Goal: Transaction & Acquisition: Subscribe to service/newsletter

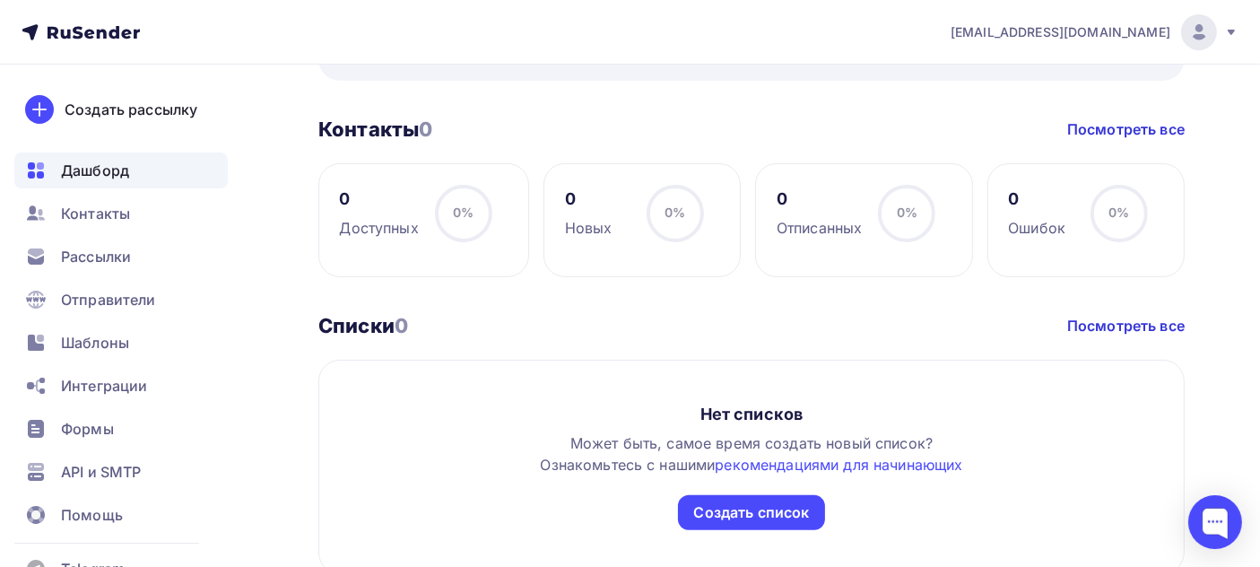
scroll to position [777, 0]
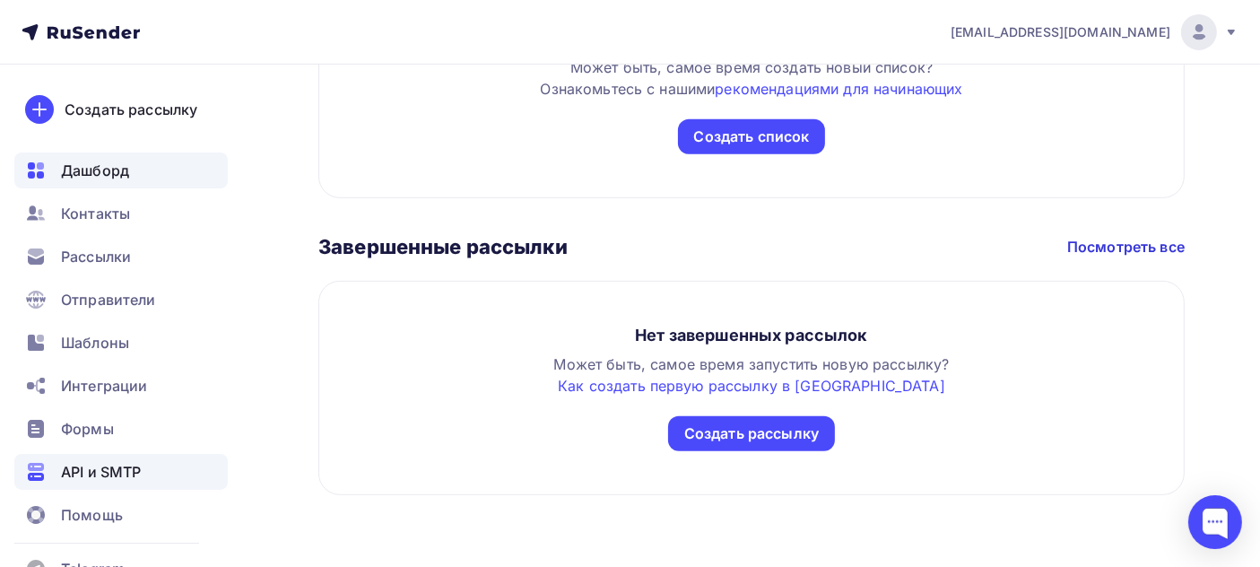
click at [133, 471] on span "API и SMTP" at bounding box center [101, 472] width 80 height 22
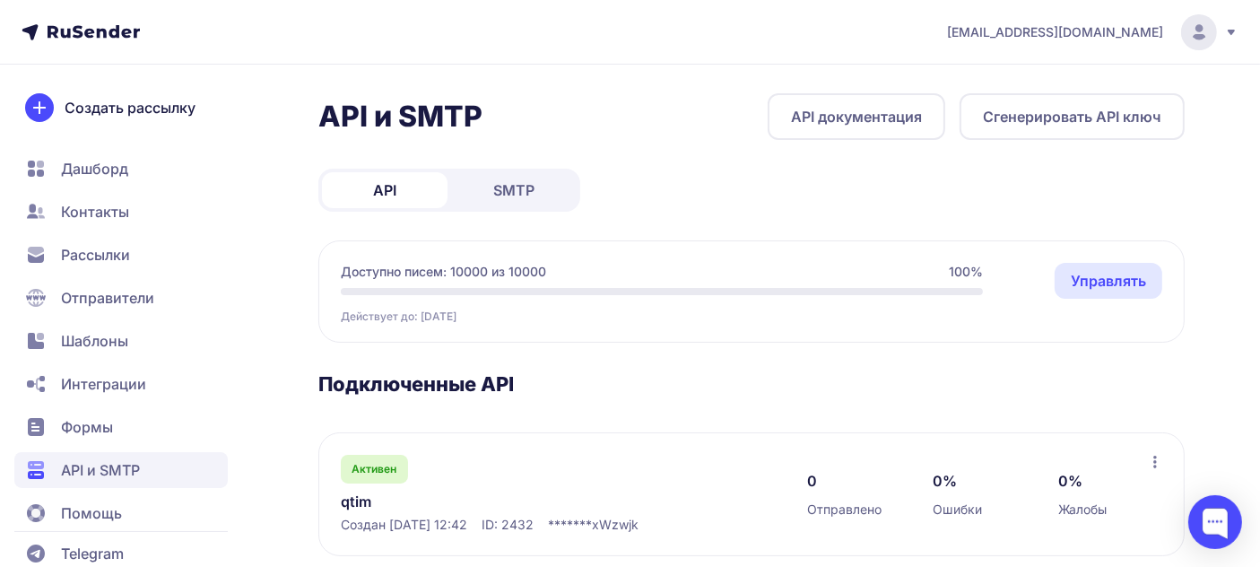
scroll to position [31, 0]
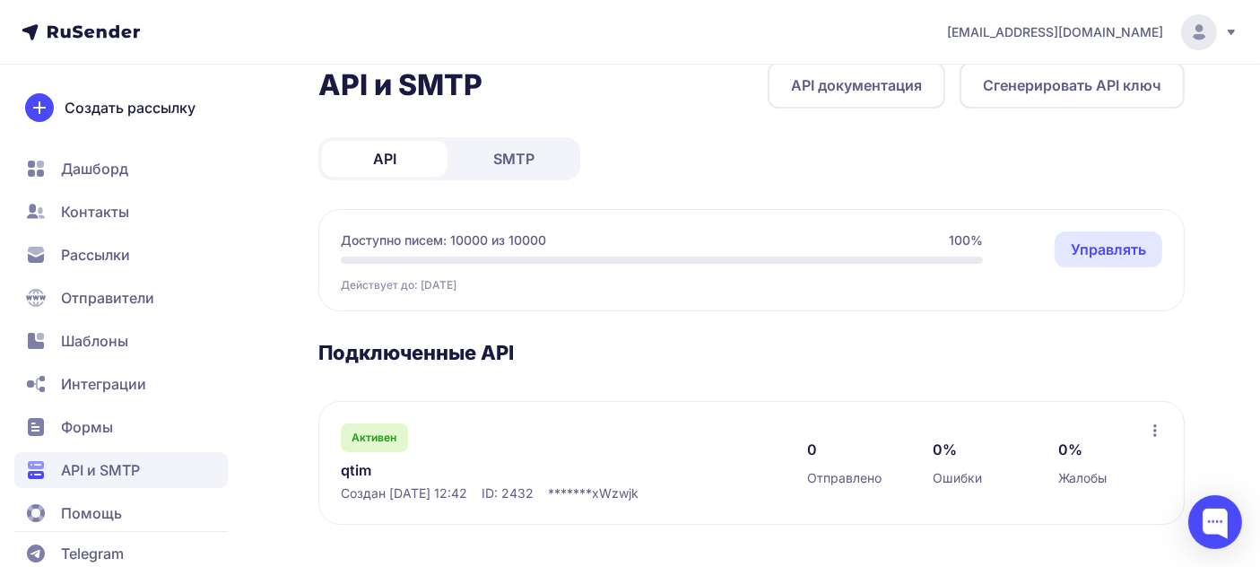
click at [527, 151] on span "SMTP" at bounding box center [513, 159] width 41 height 22
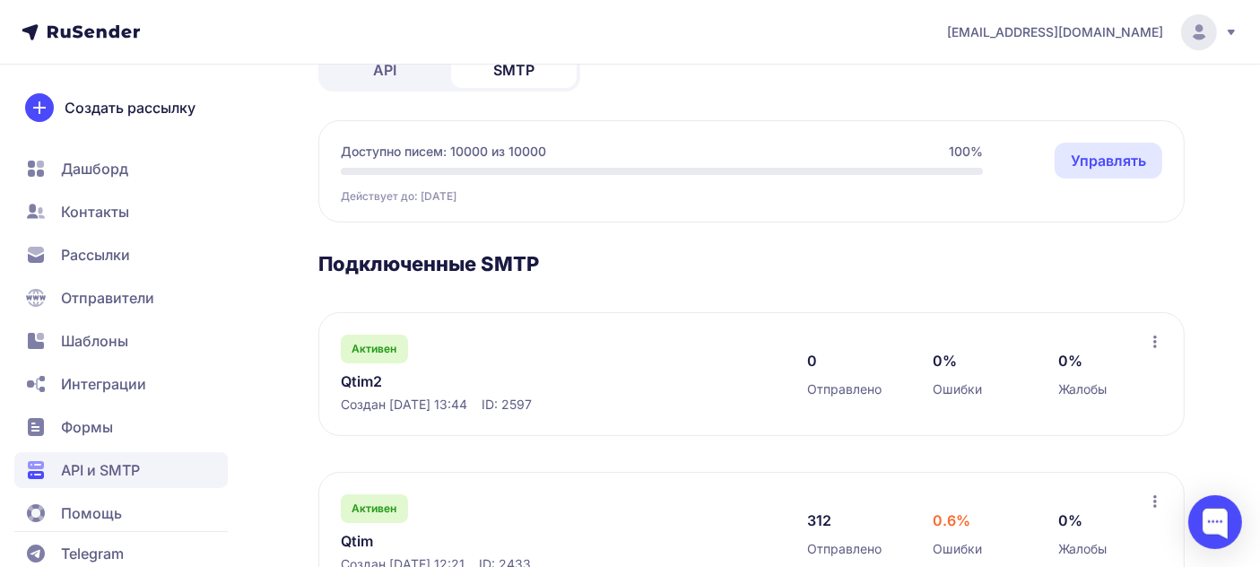
scroll to position [121, 0]
click at [1112, 161] on link "Управлять" at bounding box center [1108, 160] width 108 height 36
click at [404, 72] on link "API" at bounding box center [385, 69] width 126 height 36
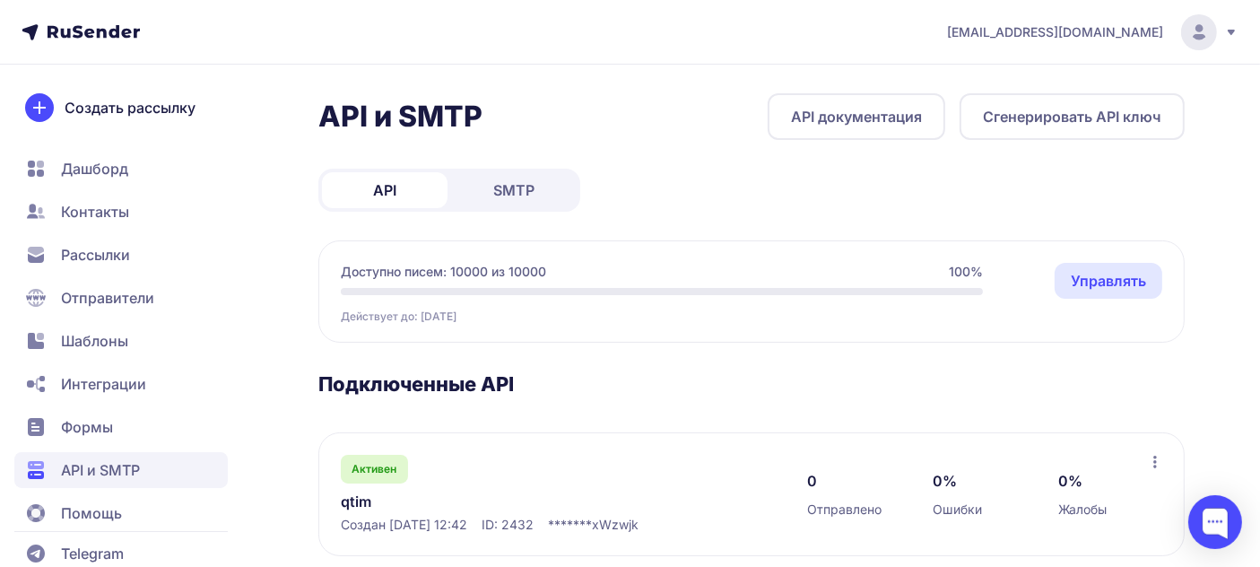
click at [1113, 275] on link "Управлять" at bounding box center [1108, 281] width 108 height 36
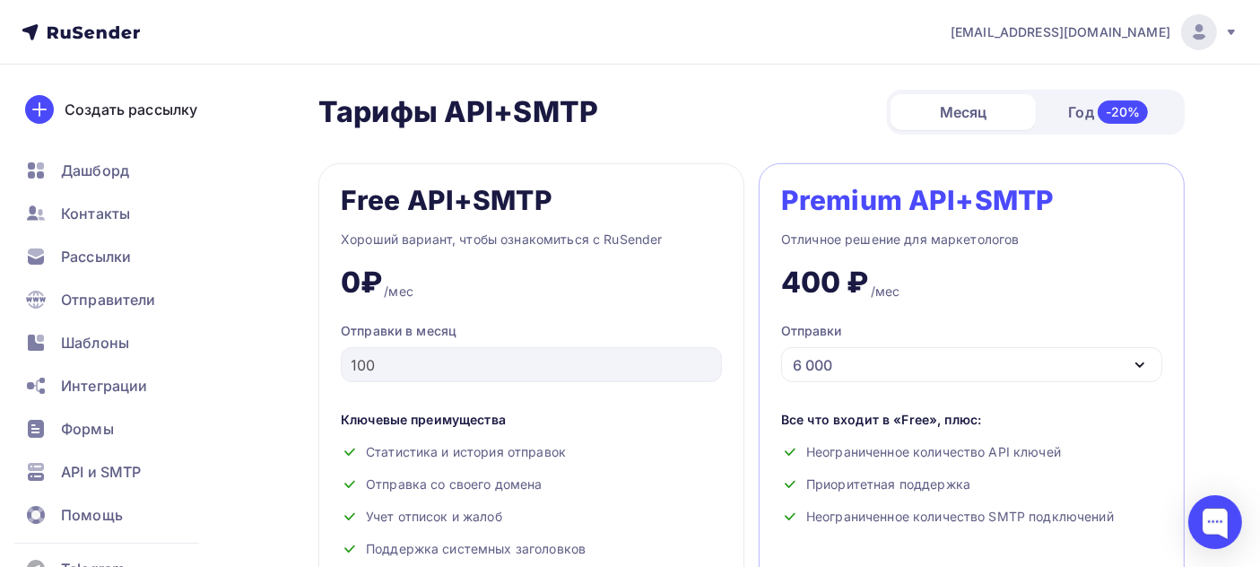
scroll to position [697, 0]
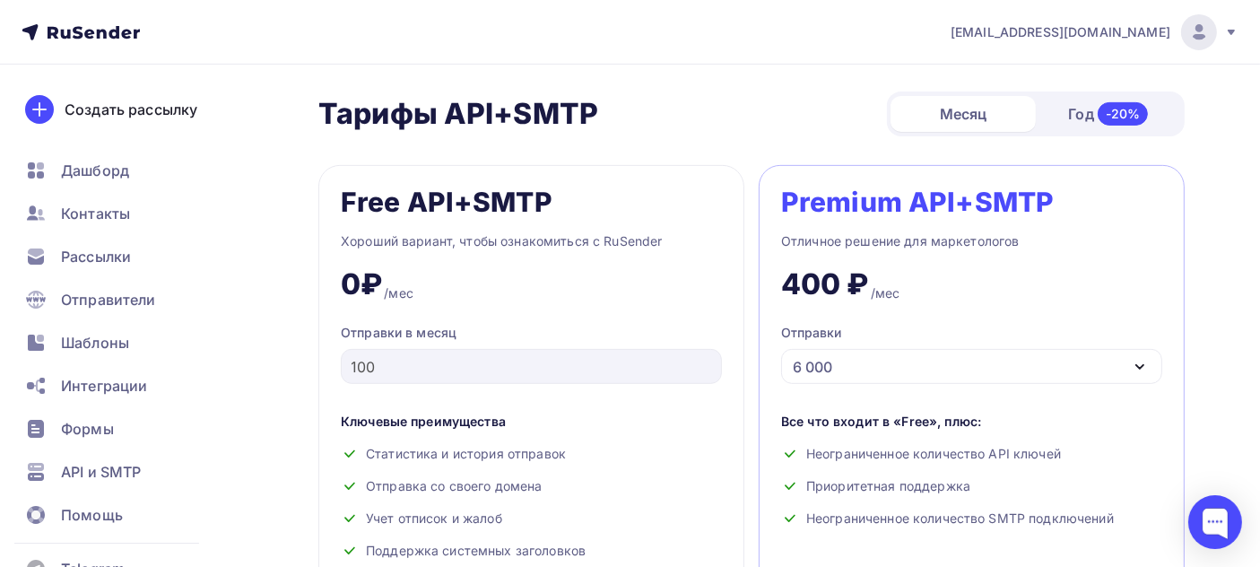
click at [1032, 368] on div "6 000" at bounding box center [971, 366] width 381 height 35
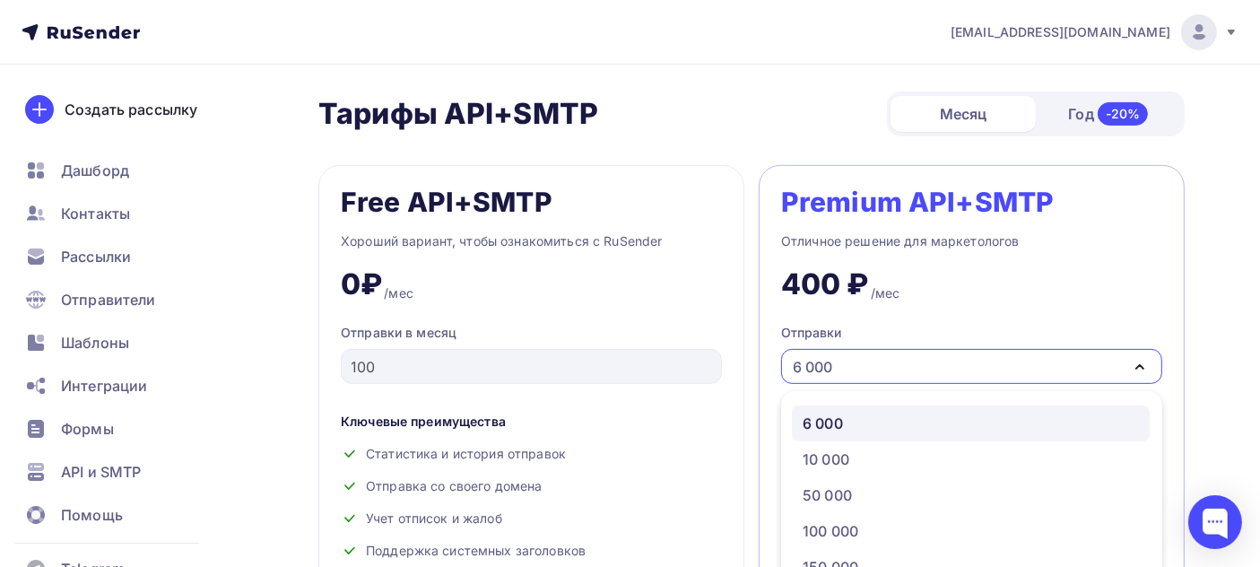
scroll to position [818, 0]
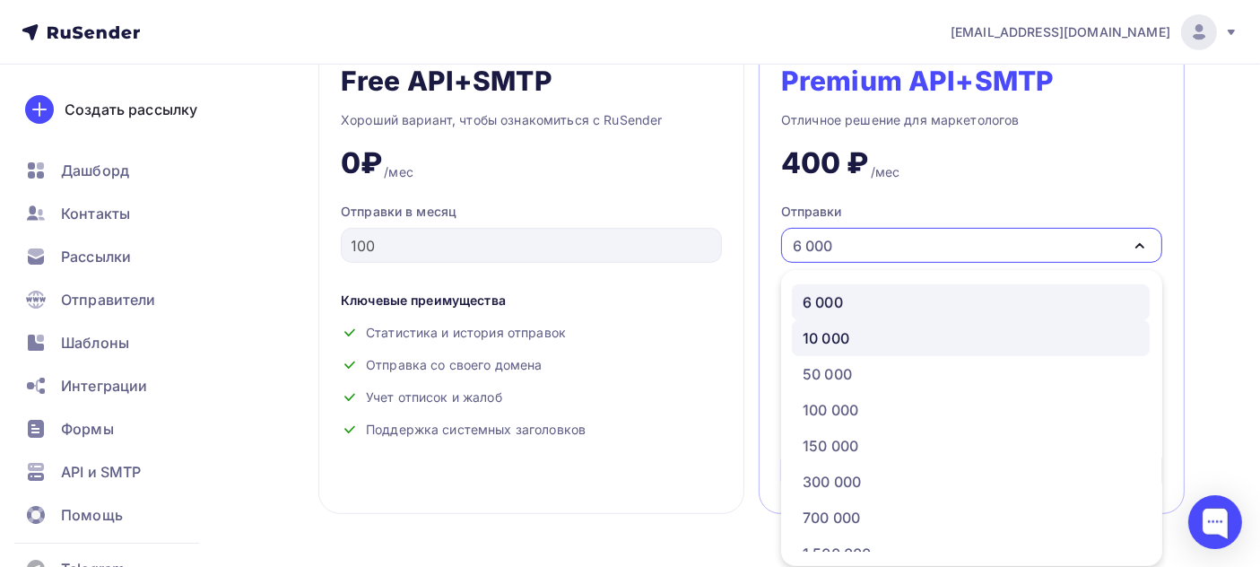
click at [860, 345] on div "10 000" at bounding box center [971, 338] width 336 height 22
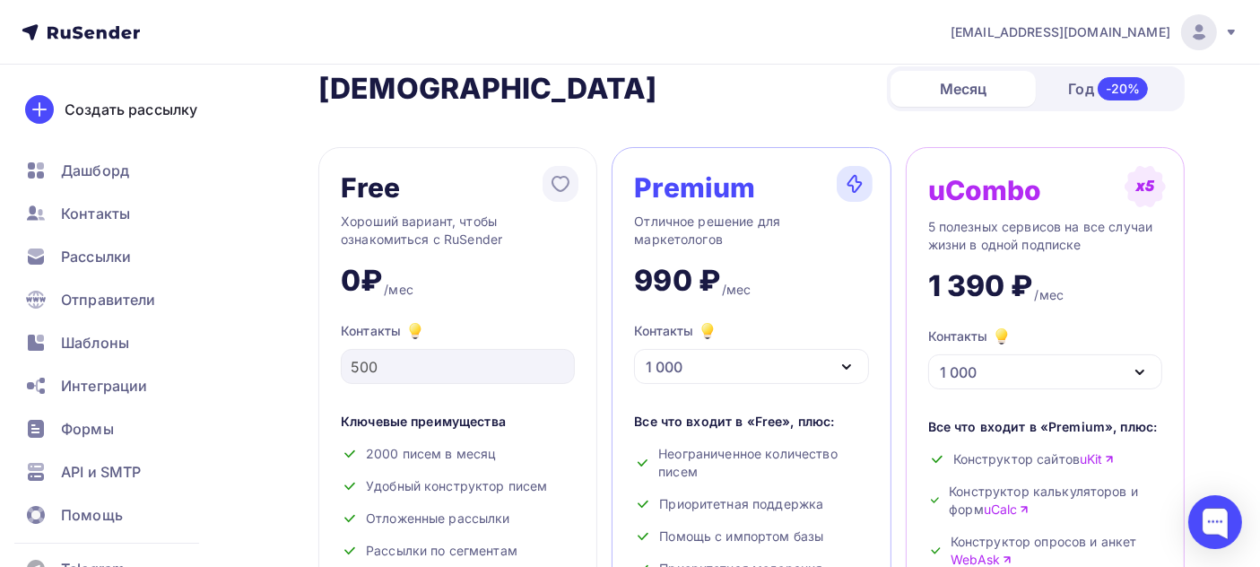
scroll to position [0, 0]
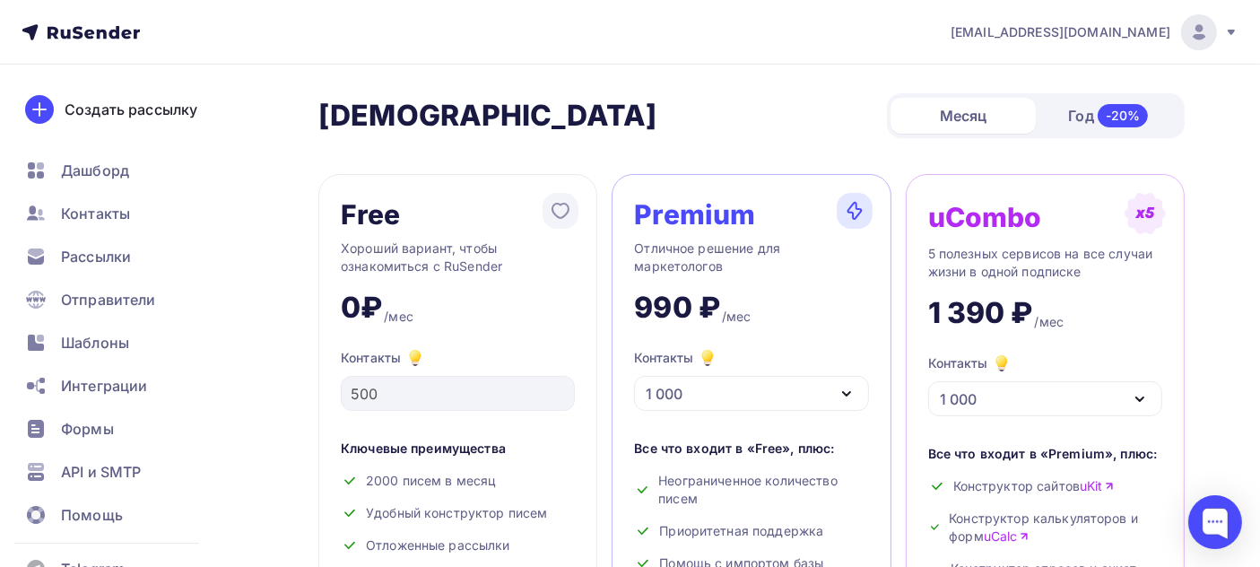
click at [1188, 31] on img at bounding box center [1199, 33] width 22 height 22
click at [1002, 111] on span "[DEMOGRAPHIC_DATA]" at bounding box center [1051, 115] width 164 height 22
click at [1200, 30] on img at bounding box center [1199, 33] width 22 height 22
click at [994, 108] on span "[DEMOGRAPHIC_DATA]" at bounding box center [1051, 115] width 164 height 22
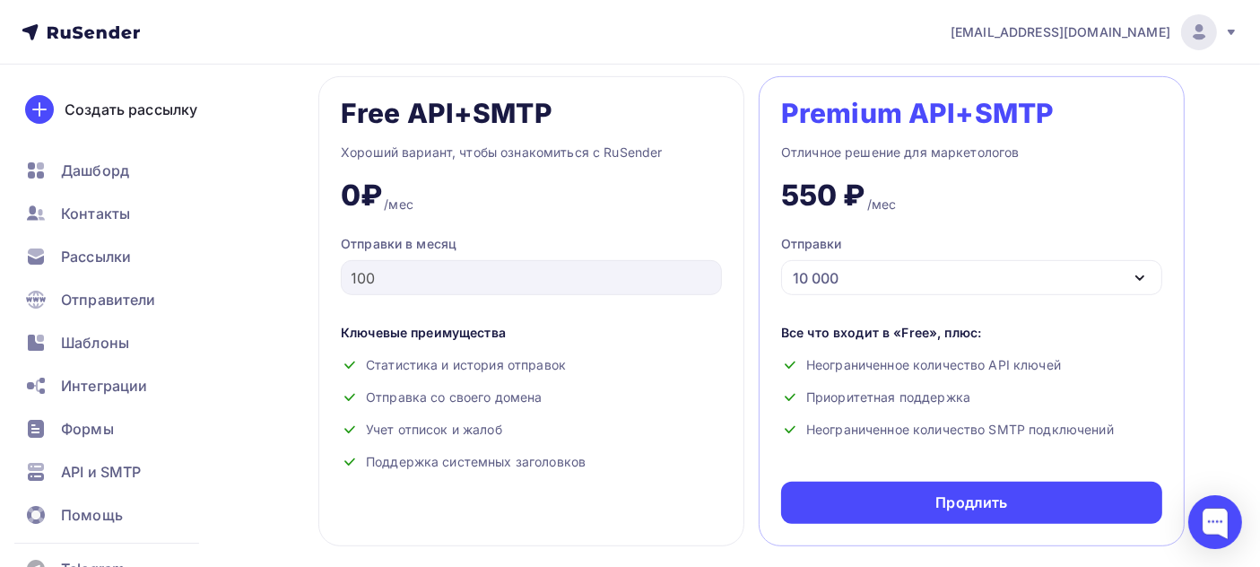
scroll to position [800, 0]
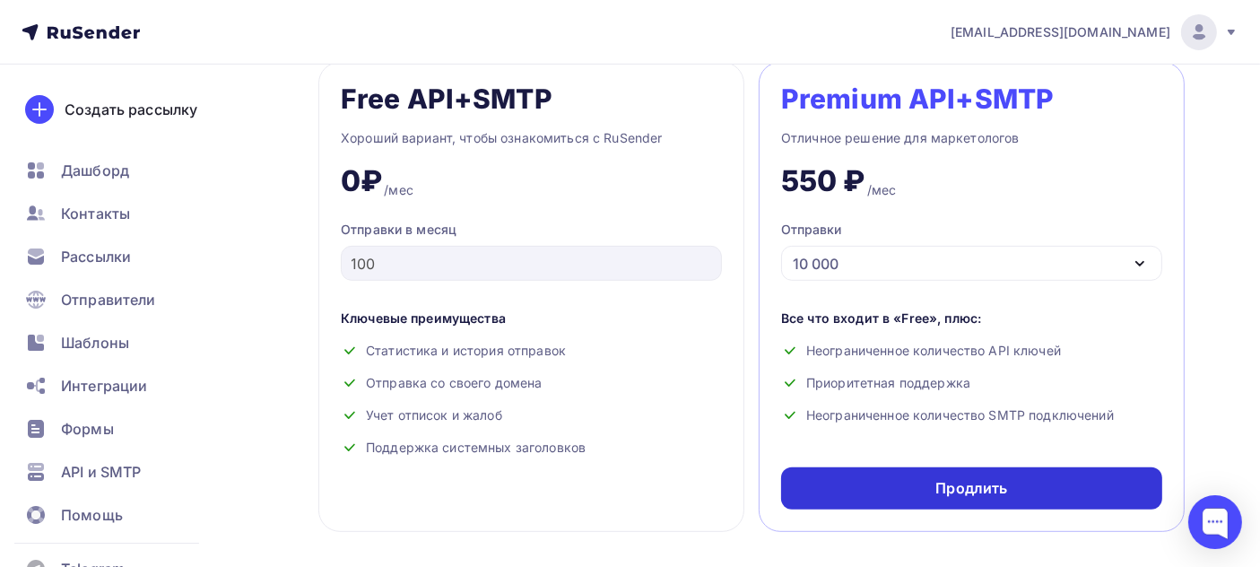
click at [910, 489] on div "Продлить" at bounding box center [971, 488] width 381 height 42
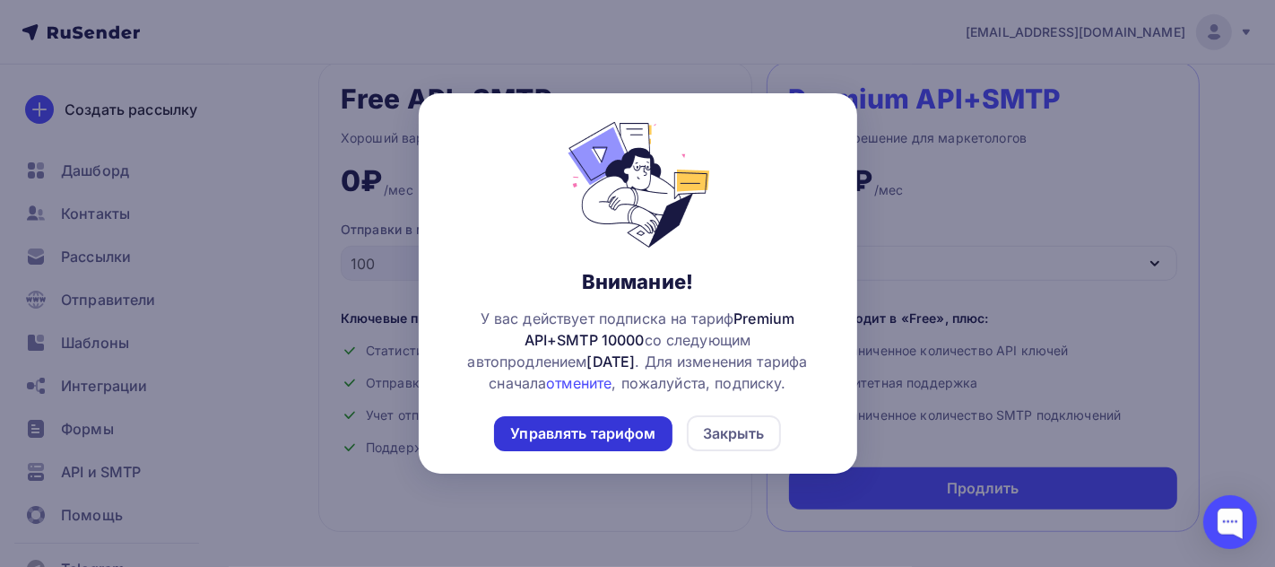
click at [593, 431] on div "Управлять тарифом" at bounding box center [582, 433] width 145 height 21
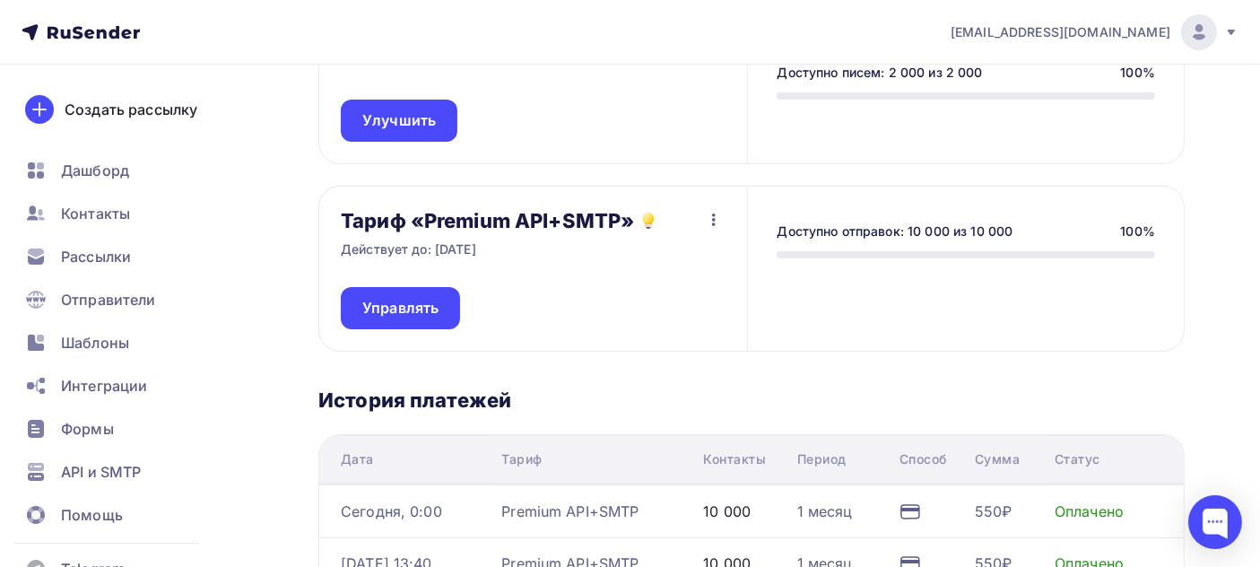
scroll to position [281, 0]
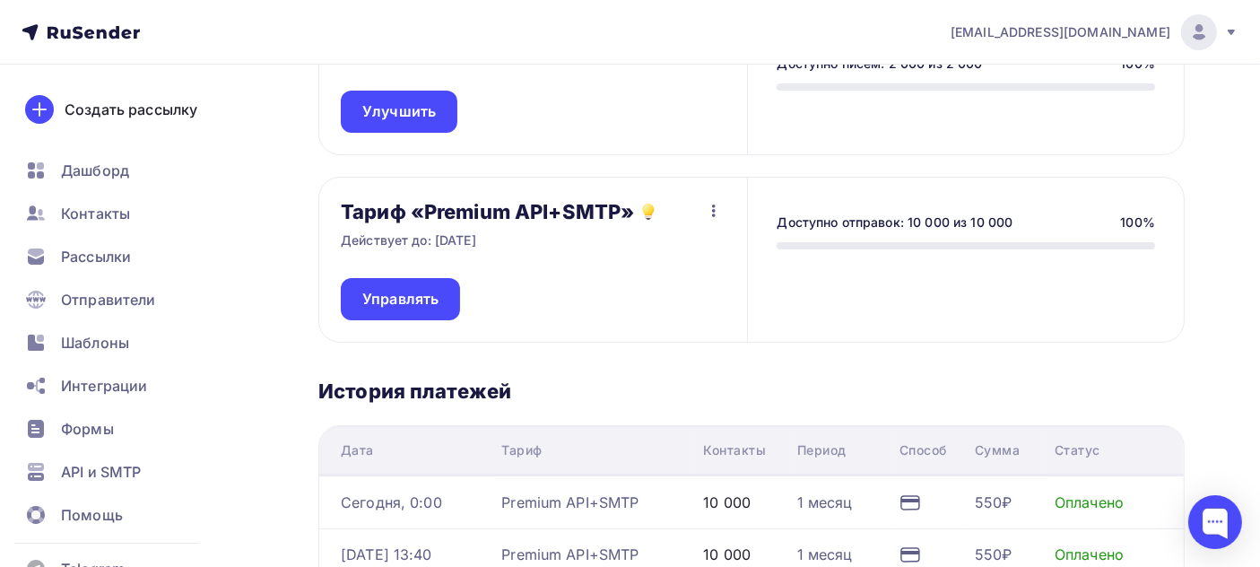
click at [713, 212] on icon "button" at bounding box center [714, 211] width 22 height 22
click at [842, 324] on div "Доступно отправок: 10 000 из 10 000 100%" at bounding box center [965, 260] width 437 height 164
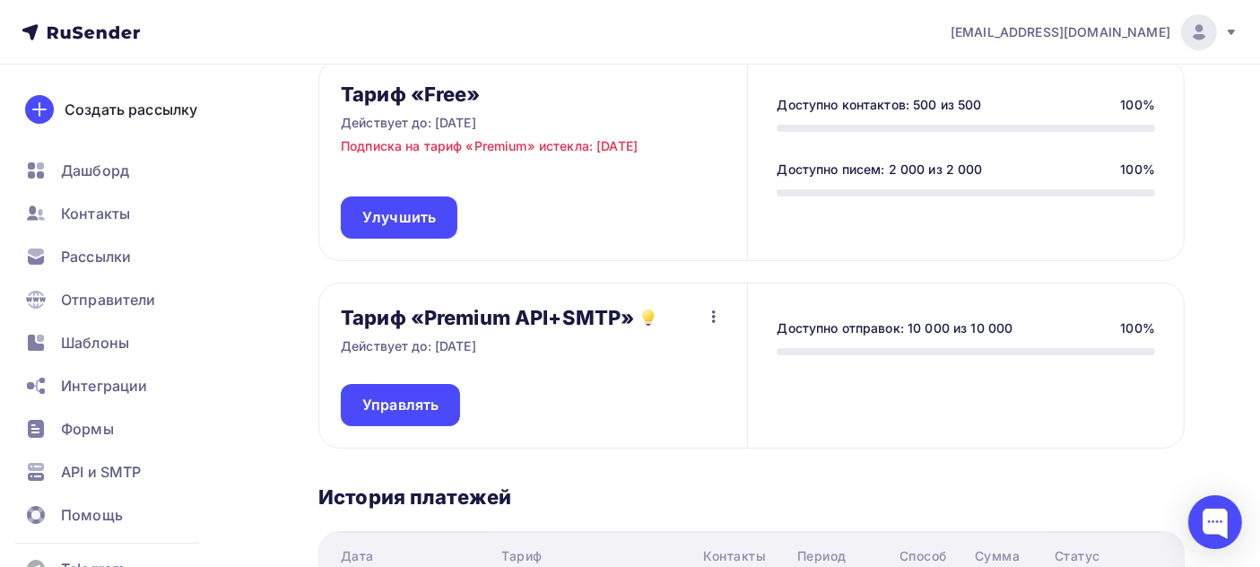
scroll to position [180, 0]
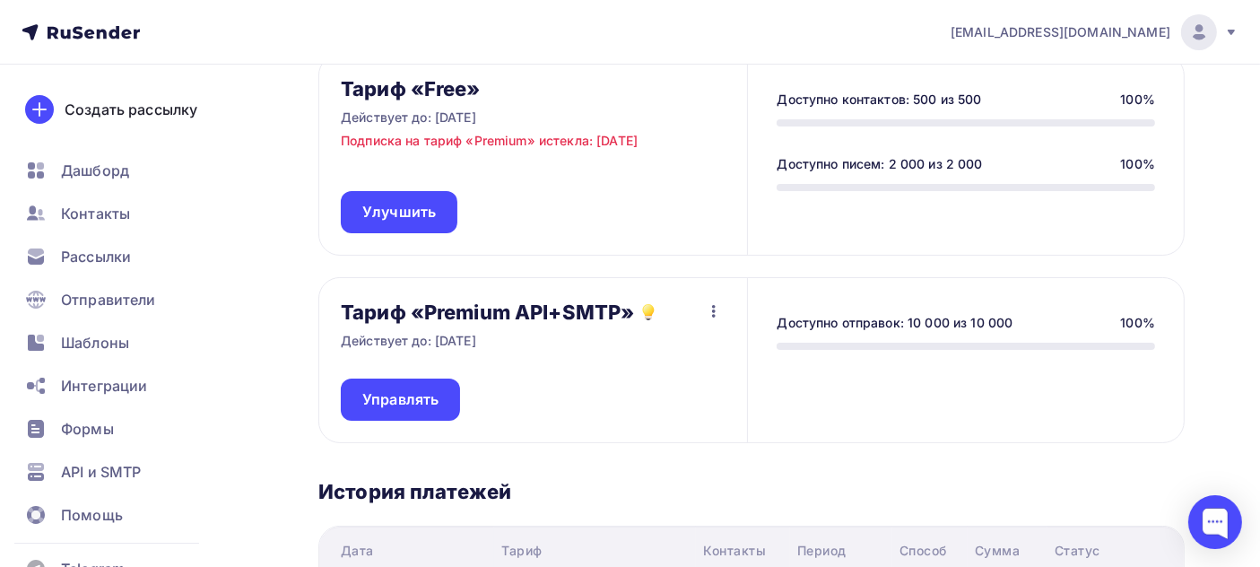
click at [710, 310] on icon "button" at bounding box center [714, 311] width 22 height 22
click at [400, 402] on span "Управлять" at bounding box center [400, 399] width 76 height 21
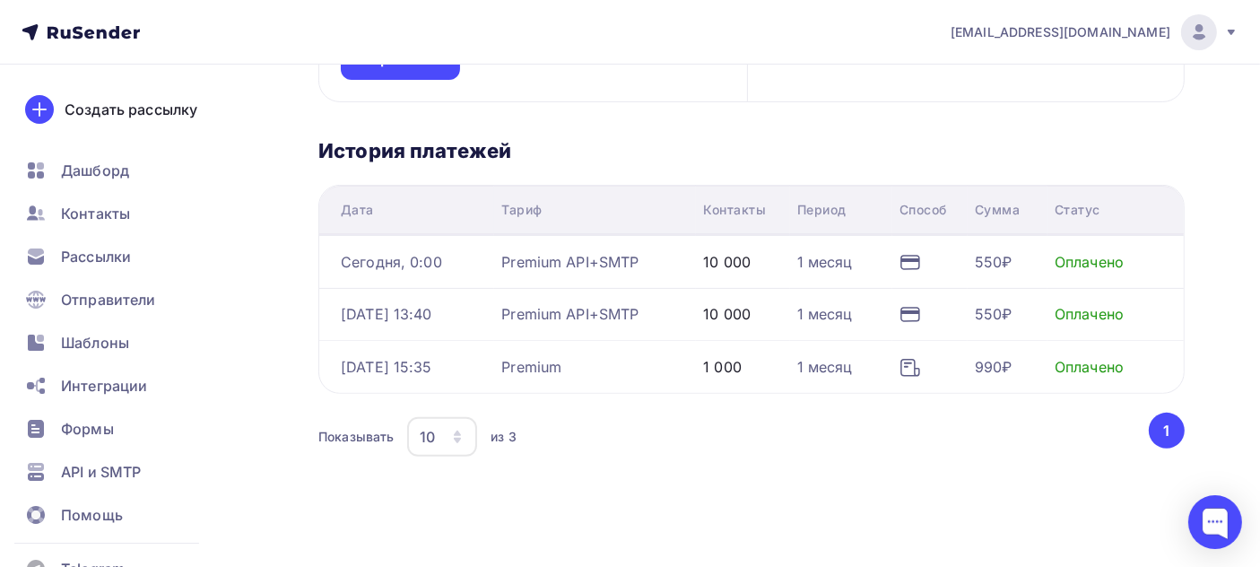
scroll to position [520, 0]
